Goal: Information Seeking & Learning: Learn about a topic

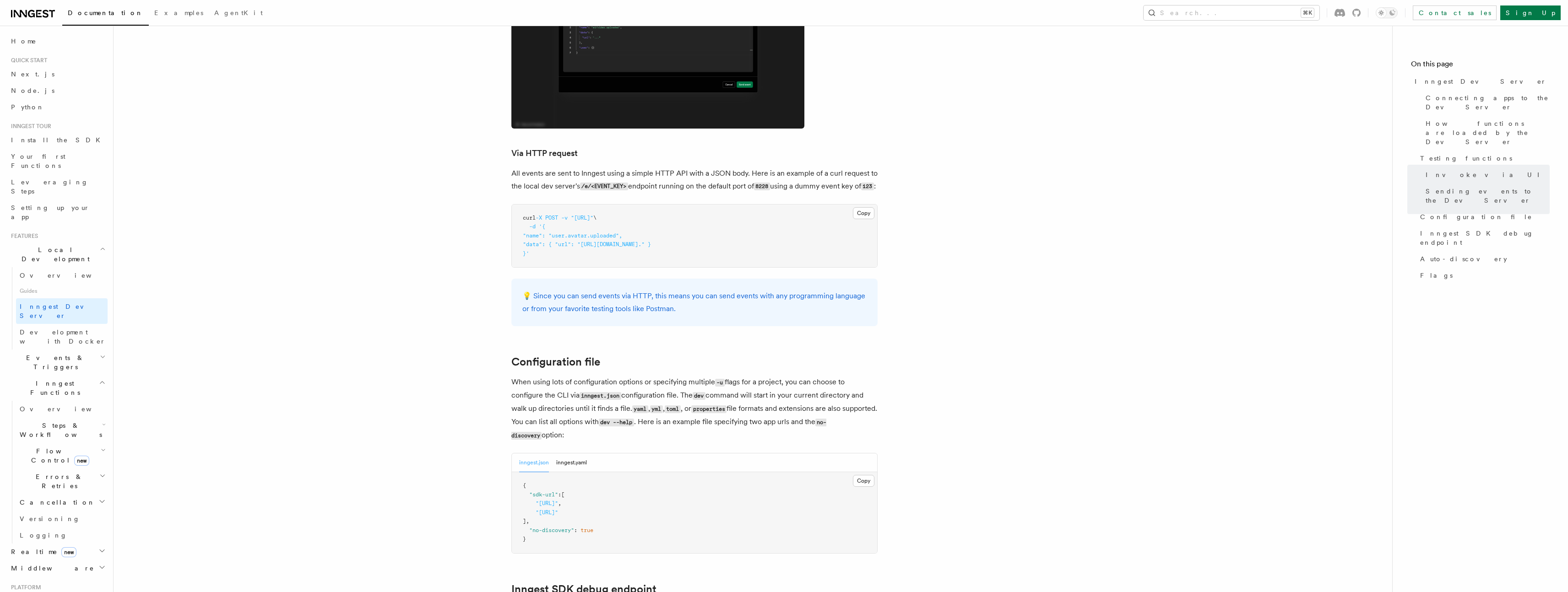
scroll to position [2038, 0]
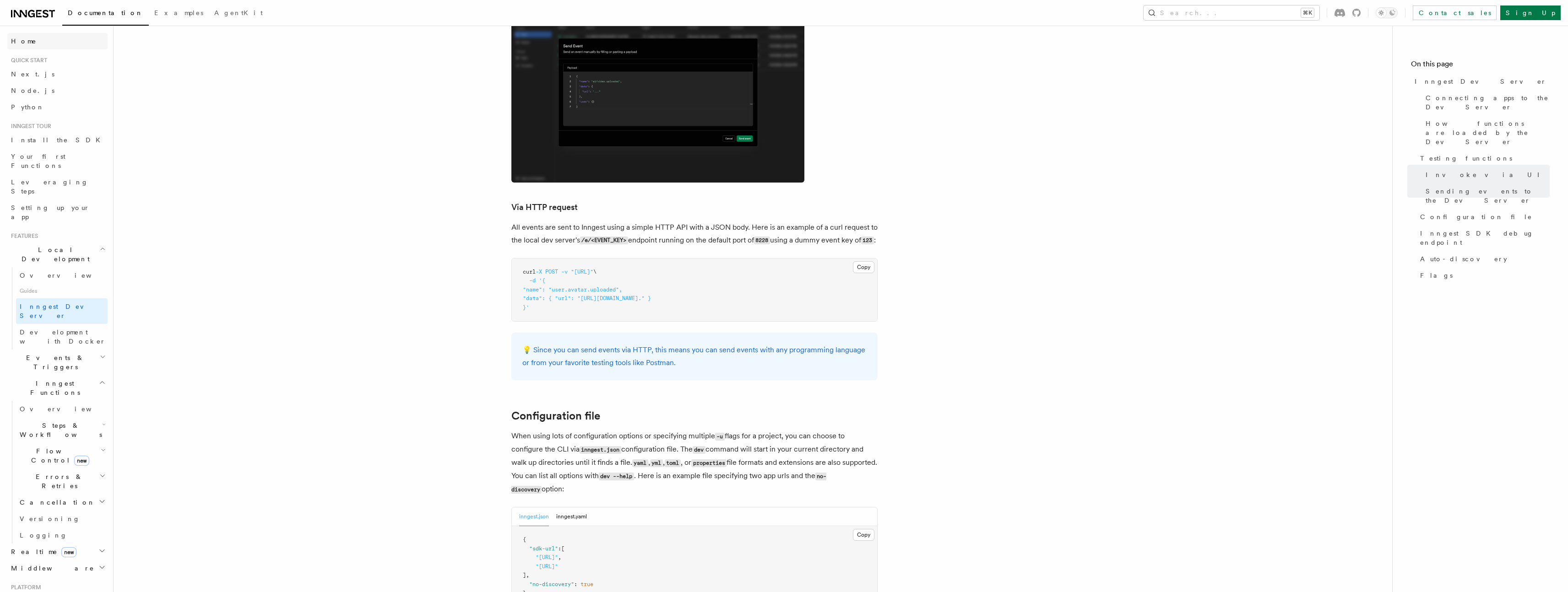
click at [21, 41] on span "Home" at bounding box center [24, 41] width 26 height 9
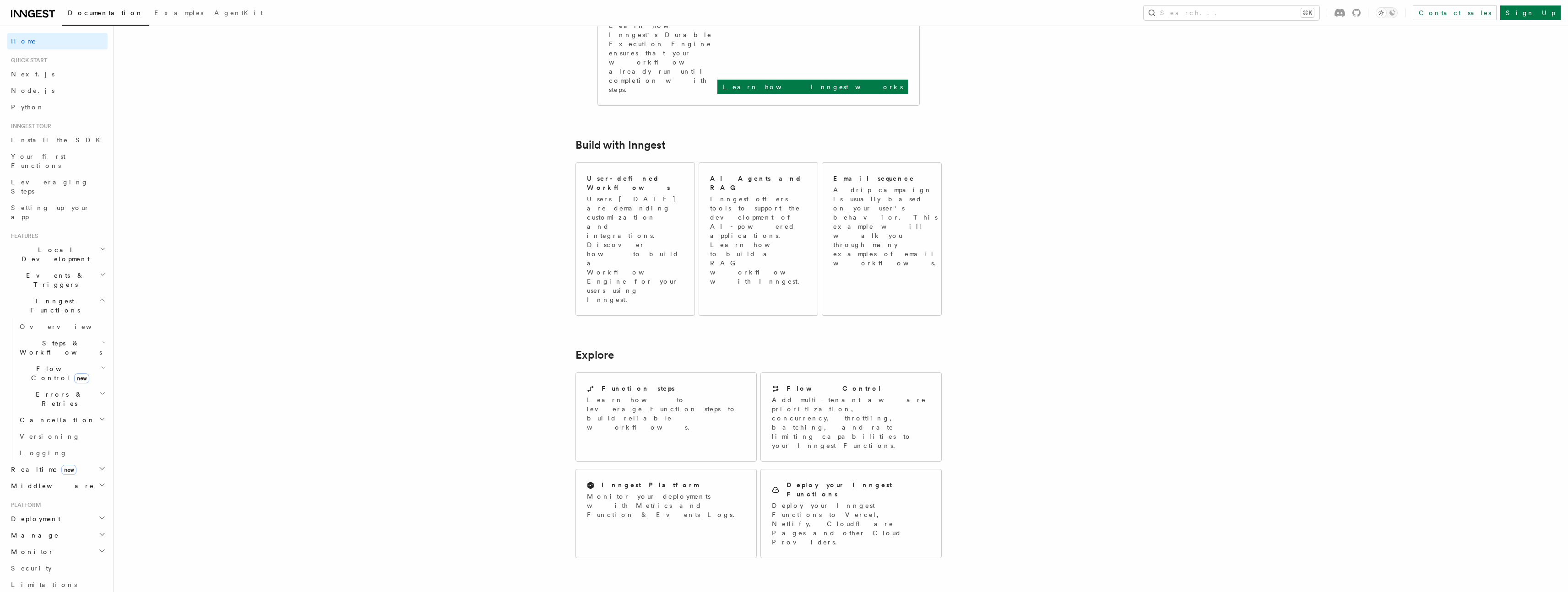
scroll to position [422, 0]
click at [777, 383] on icon at bounding box center [775, 387] width 7 height 7
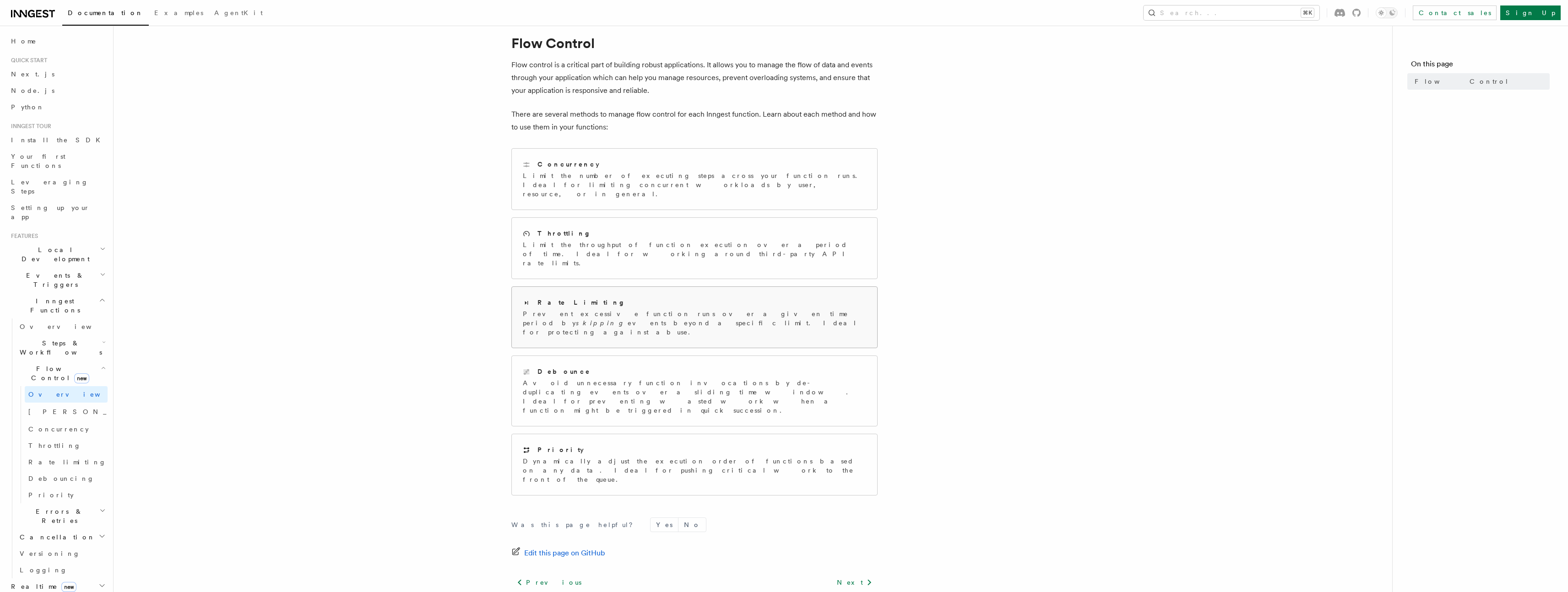
scroll to position [40, 0]
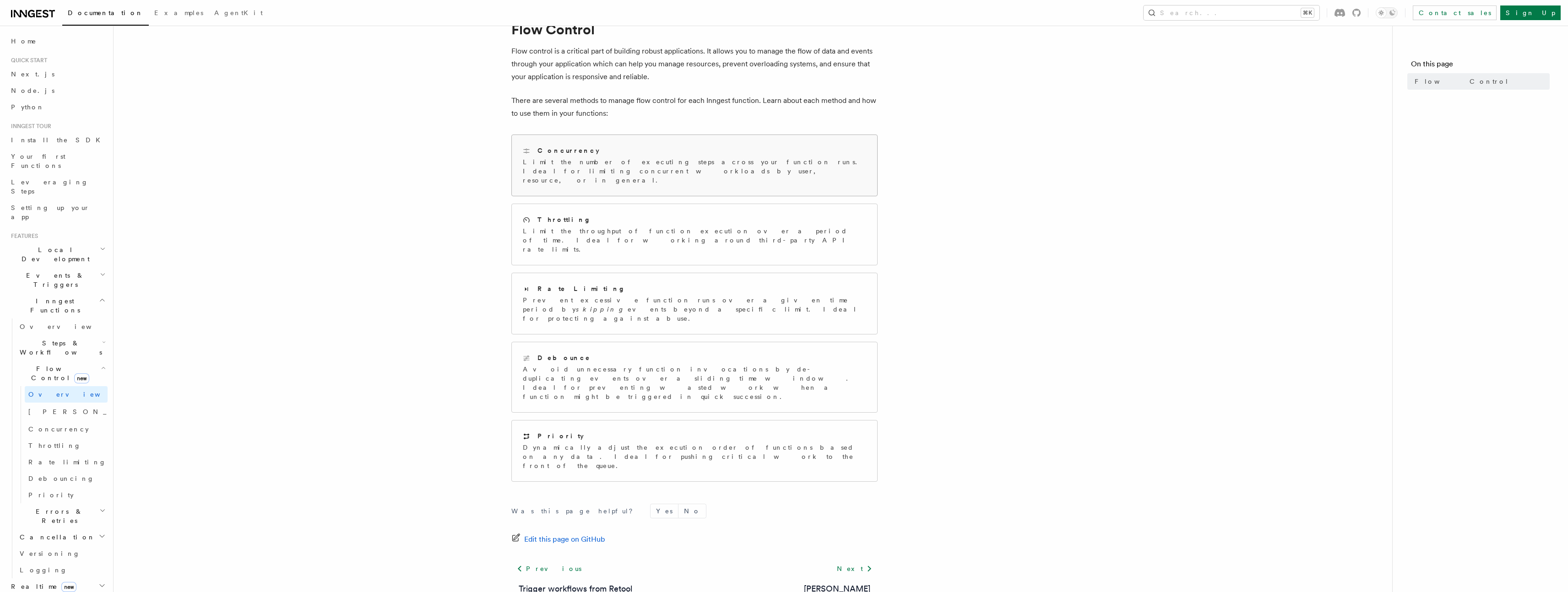
click at [557, 165] on p "Limit the number of executing steps across your function runs. Ideal for limiti…" at bounding box center [695, 171] width 343 height 27
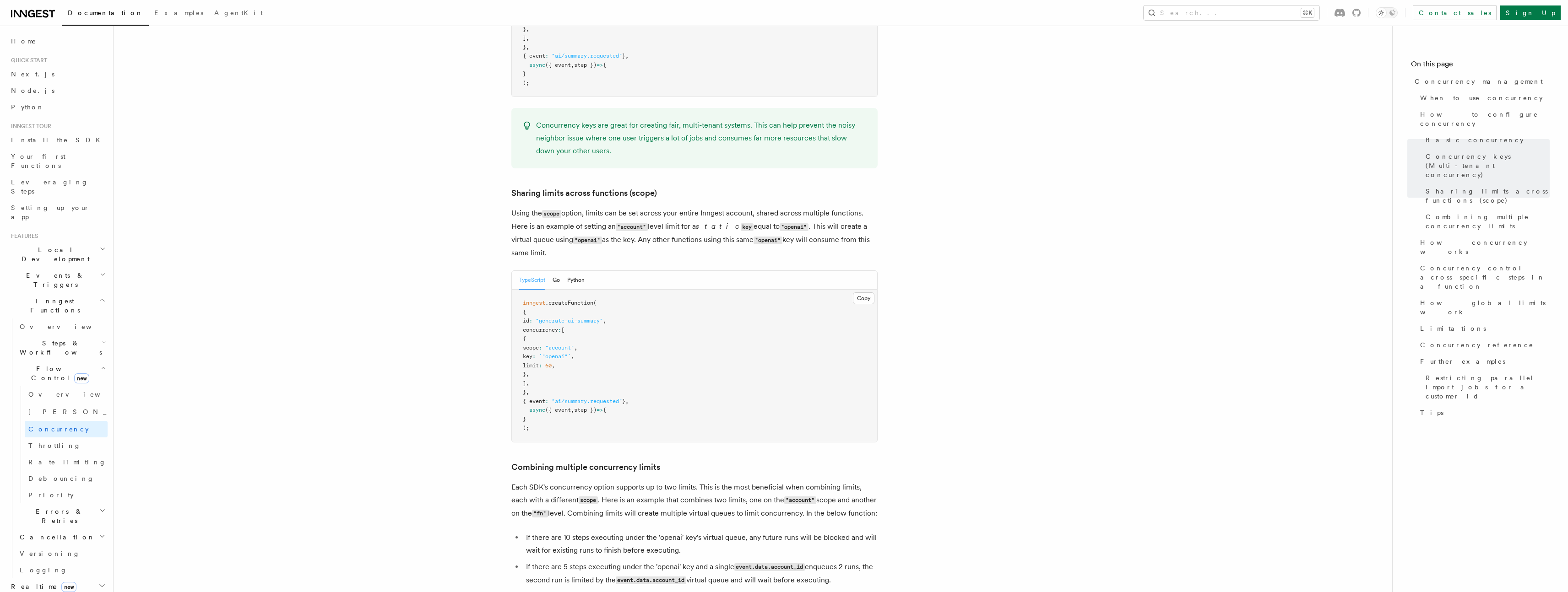
scroll to position [998, 0]
click at [61, 403] on link "[PERSON_NAME] new" at bounding box center [66, 412] width 83 height 18
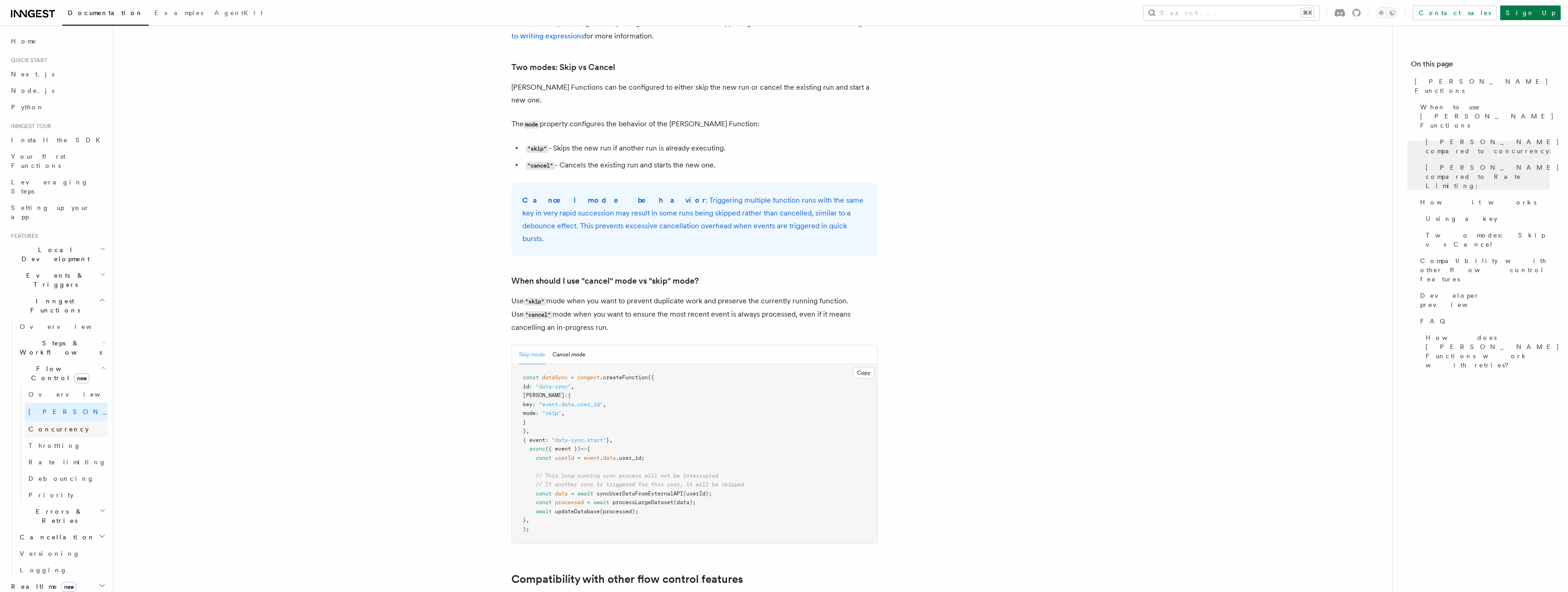
scroll to position [1060, 0]
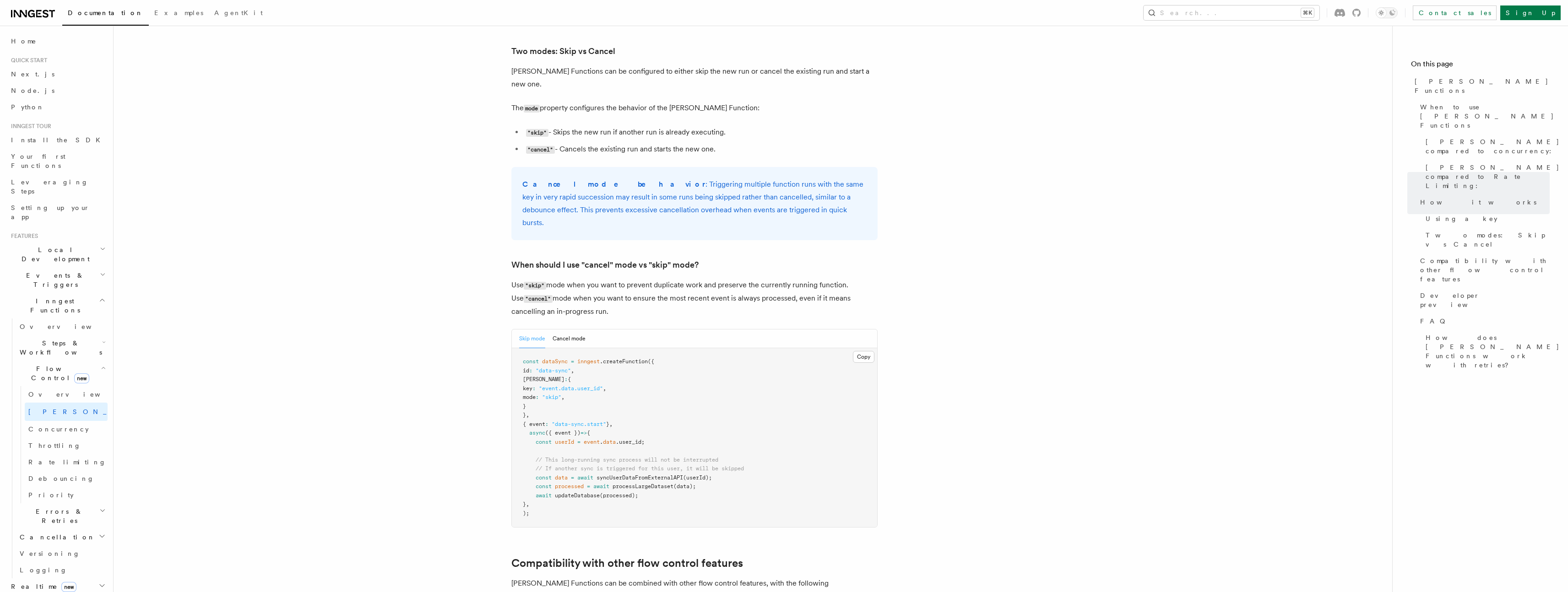
click at [67, 579] on h2 "Realtime new" at bounding box center [57, 587] width 100 height 16
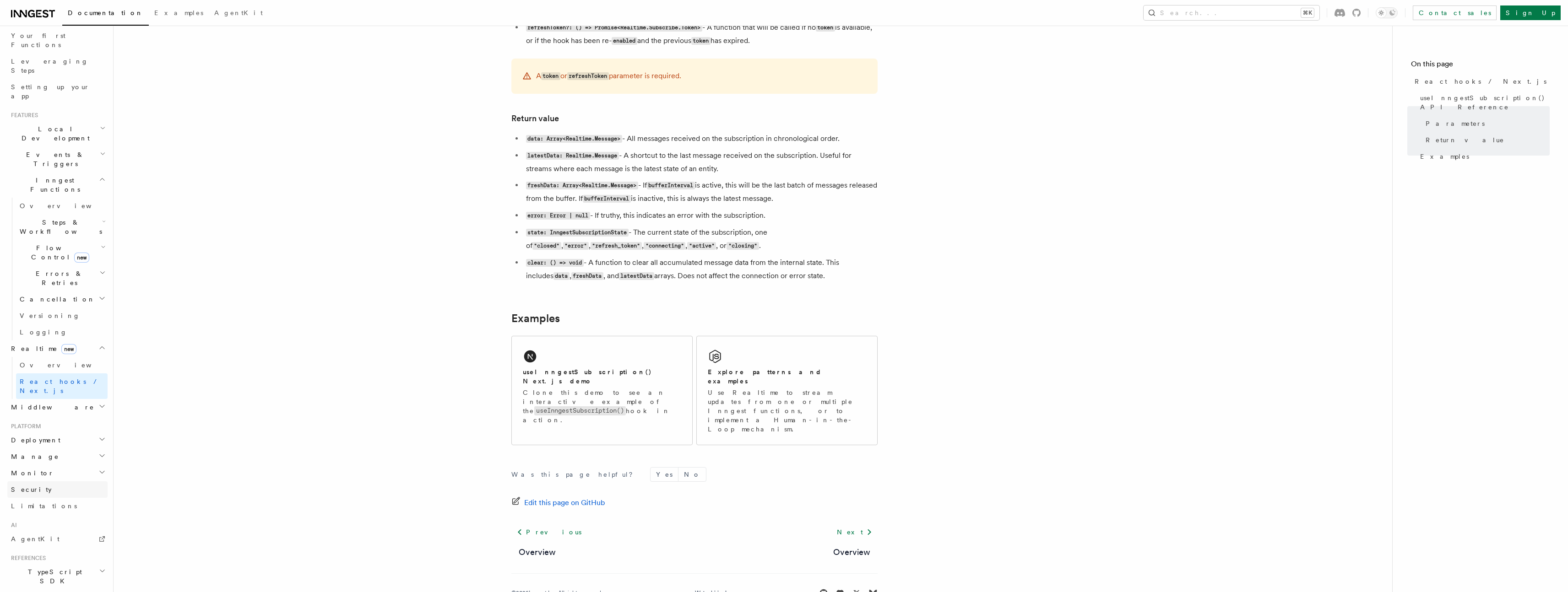
scroll to position [123, 0]
click at [41, 529] on link "AgentKit" at bounding box center [57, 537] width 100 height 16
